Goal: Information Seeking & Learning: Learn about a topic

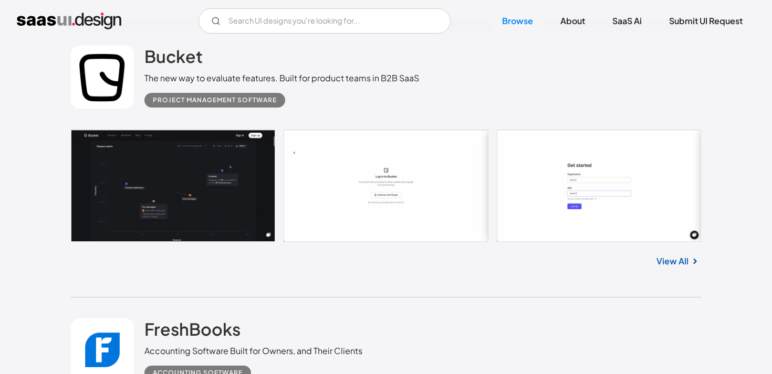
scroll to position [1648, 0]
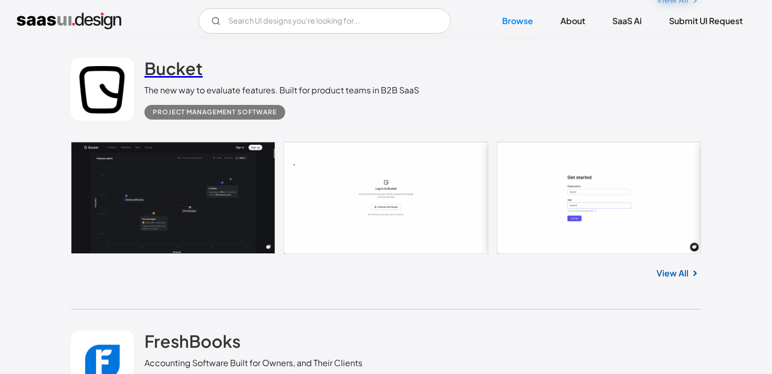
click at [194, 61] on h2 "Bucket" at bounding box center [173, 68] width 58 height 21
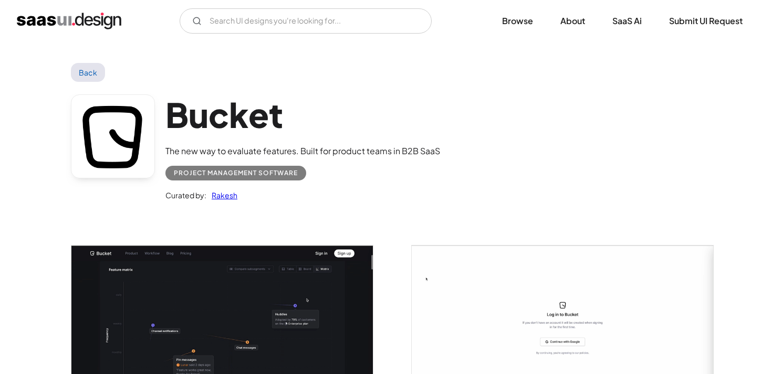
scroll to position [150, 0]
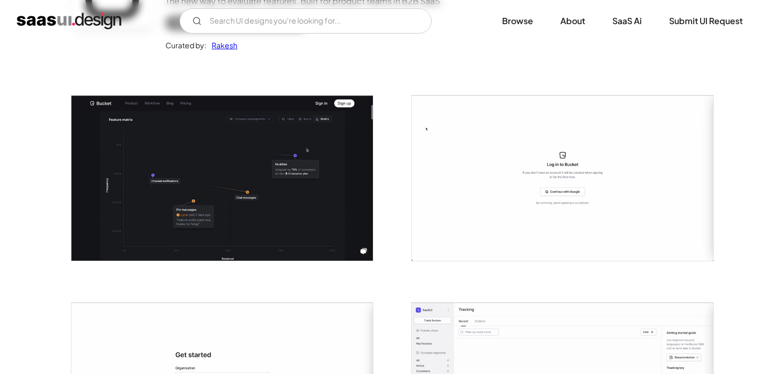
click at [178, 172] on img "open lightbox" at bounding box center [221, 178] width 301 height 165
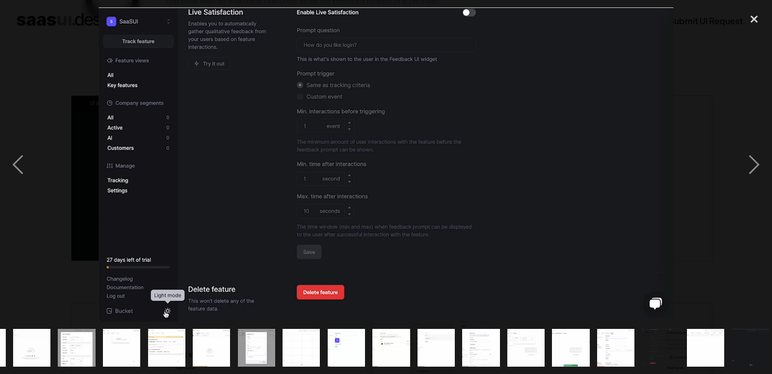
scroll to position [0, 134]
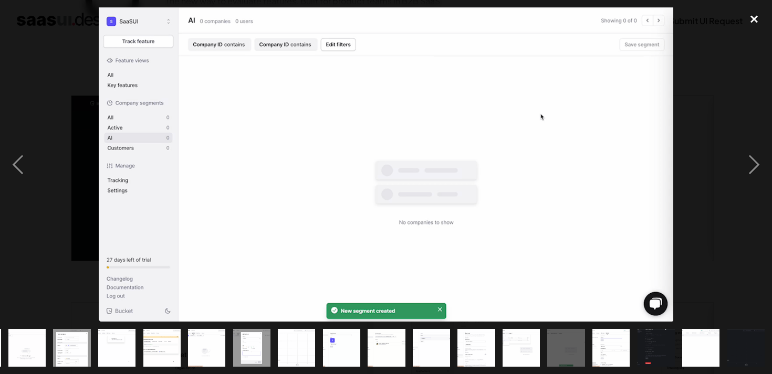
click at [757, 19] on div "close lightbox" at bounding box center [754, 18] width 36 height 23
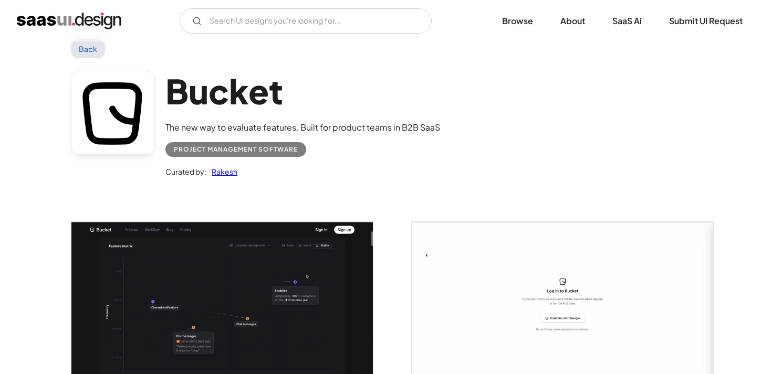
scroll to position [0, 0]
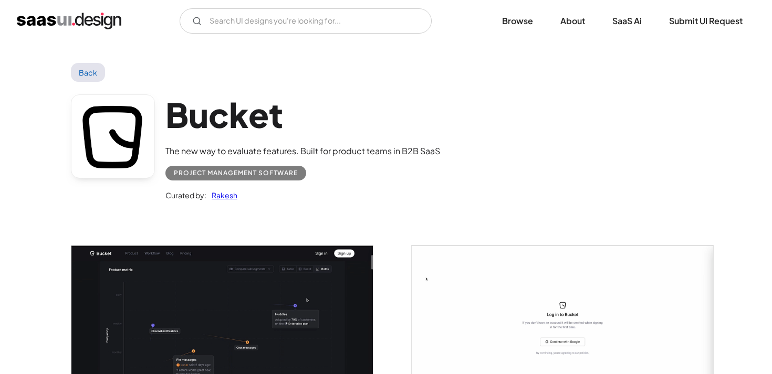
click at [79, 12] on div "V7 Labs Gen AI Application Design Best-in-class data labeling tool. GenAI Close…" at bounding box center [386, 20] width 738 height 25
click at [79, 14] on img "home" at bounding box center [69, 21] width 104 height 17
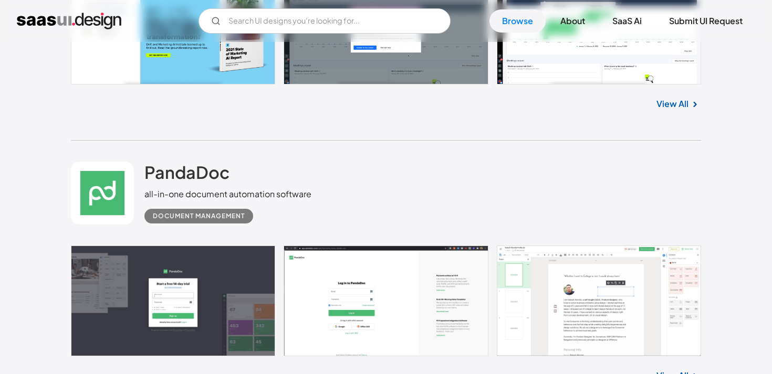
scroll to position [1352, 0]
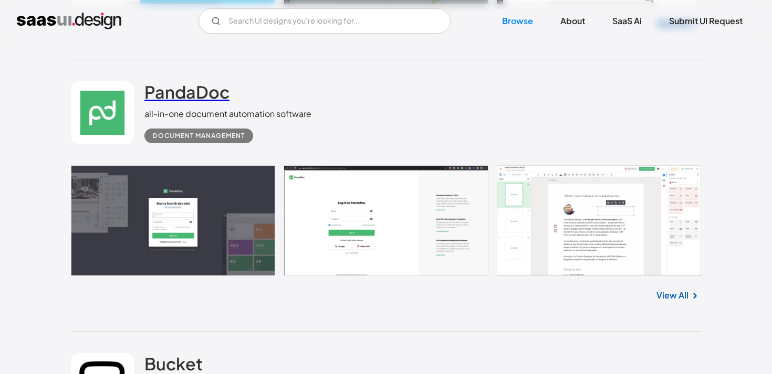
click at [177, 104] on link "PandaDoc" at bounding box center [186, 94] width 85 height 26
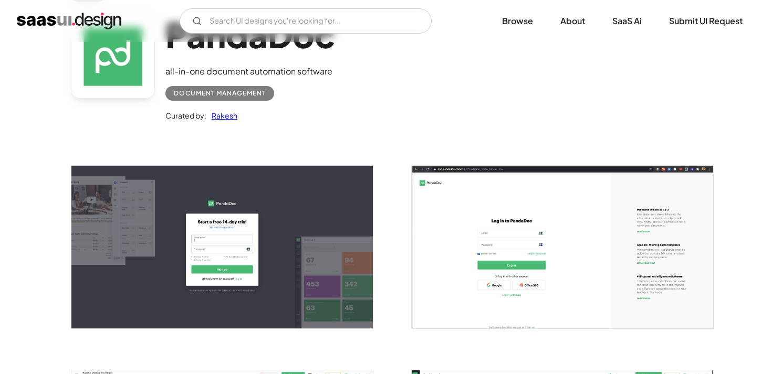
scroll to position [118, 0]
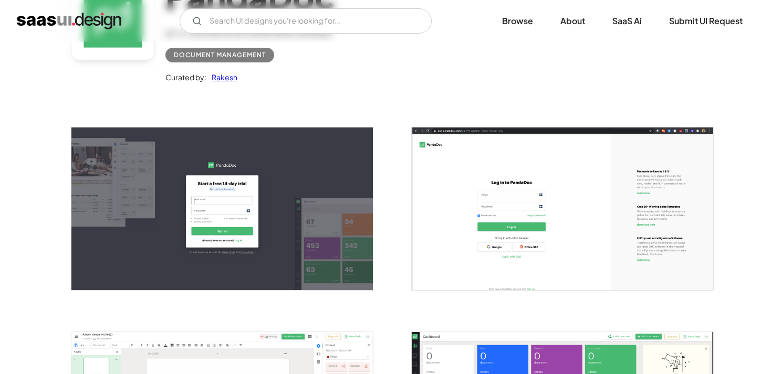
click at [216, 224] on img "open lightbox" at bounding box center [221, 209] width 301 height 162
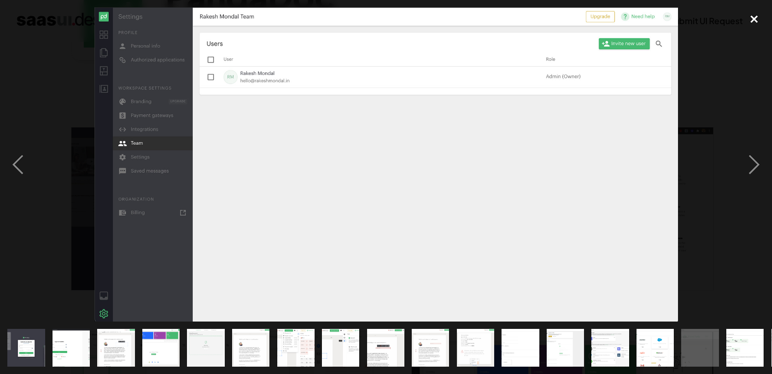
click at [745, 15] on div "close lightbox" at bounding box center [754, 18] width 36 height 23
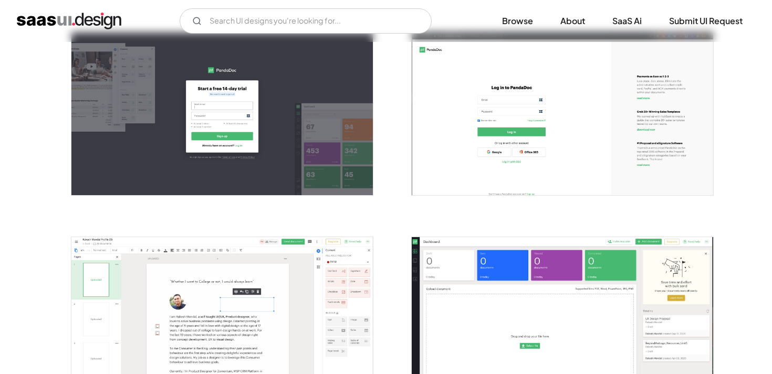
scroll to position [268, 0]
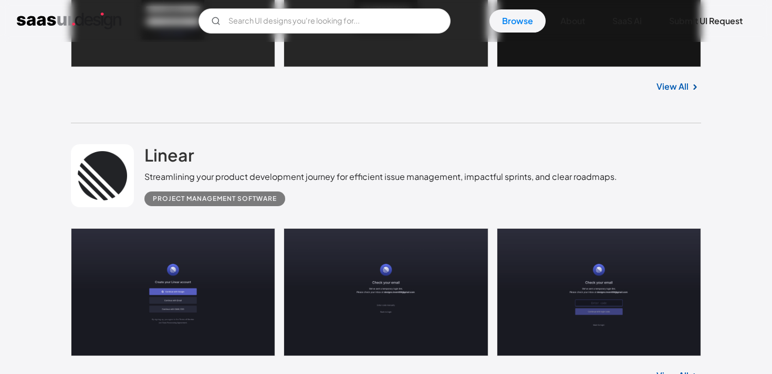
scroll to position [5700, 0]
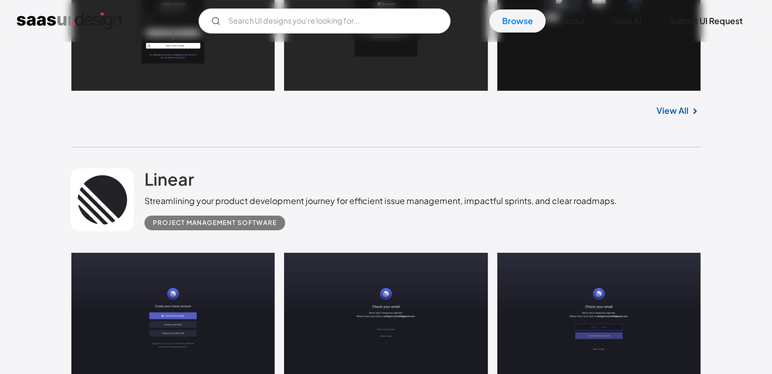
click at [223, 252] on link at bounding box center [386, 316] width 630 height 128
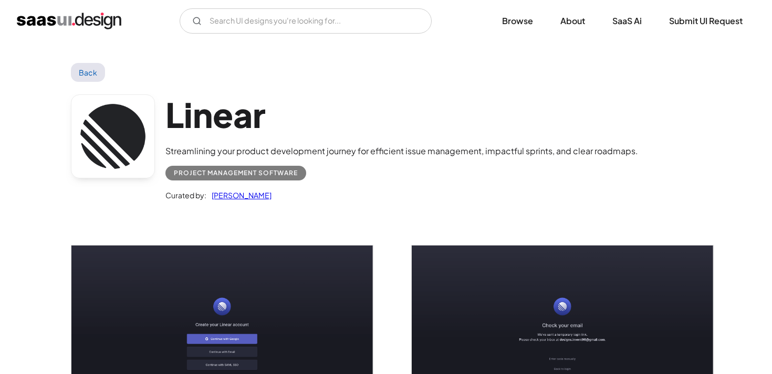
click at [184, 336] on img "open lightbox" at bounding box center [221, 340] width 301 height 188
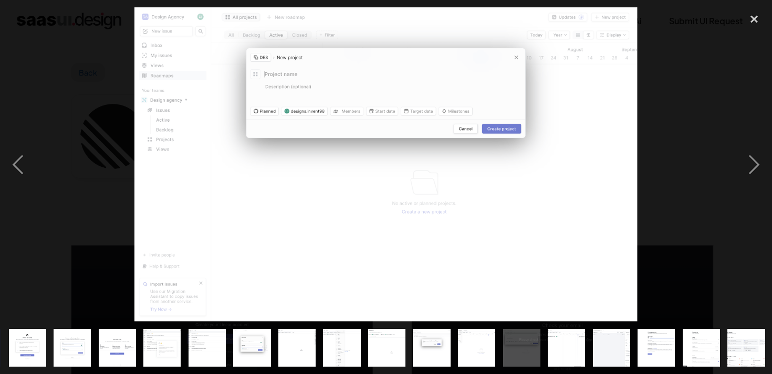
scroll to position [0, 269]
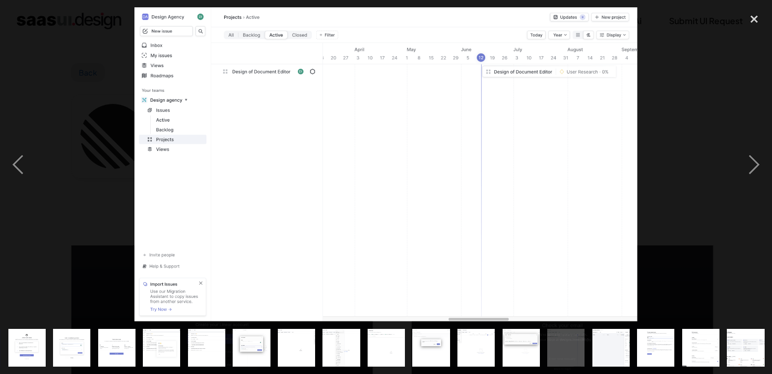
click at [500, 174] on img at bounding box center [385, 164] width 503 height 314
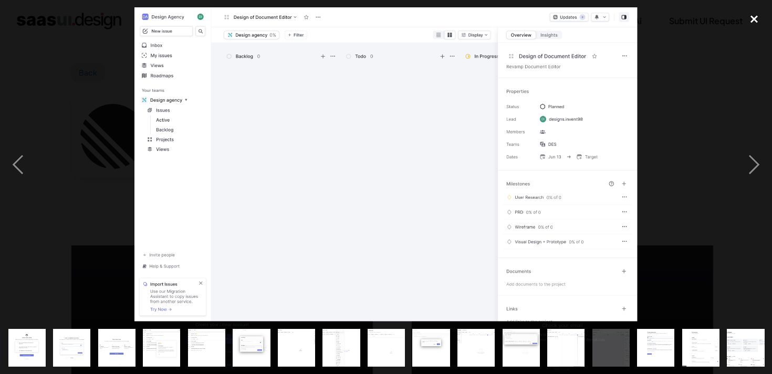
click at [763, 13] on div "close lightbox" at bounding box center [754, 18] width 36 height 23
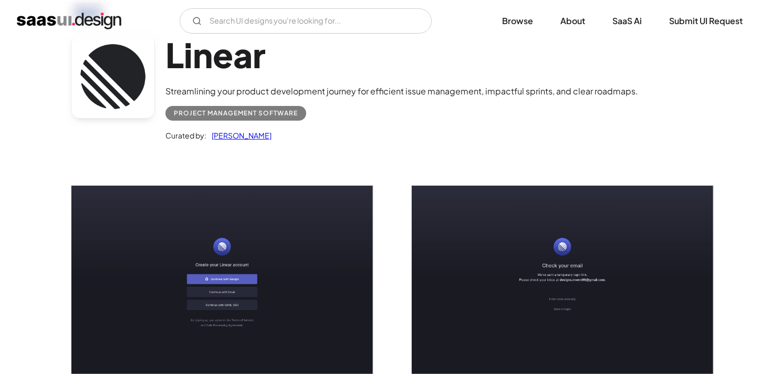
scroll to position [62, 0]
